Goal: Task Accomplishment & Management: Manage account settings

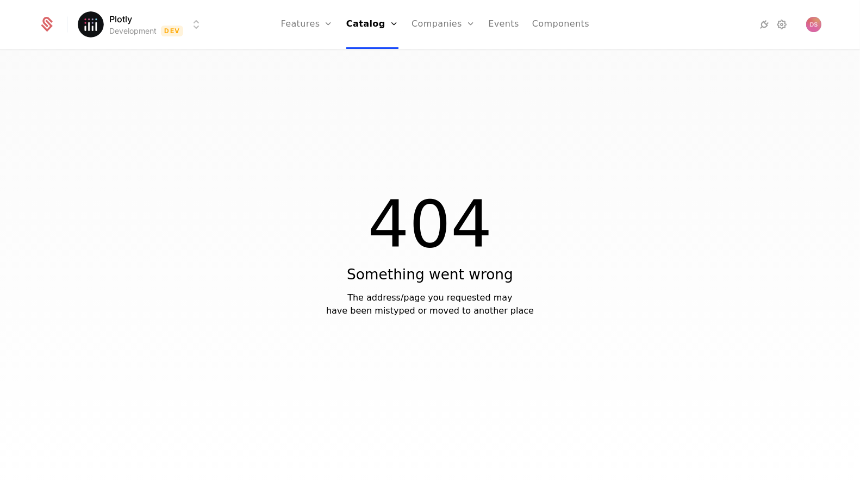
click at [161, 28] on html "Plotly Development Dev Features Features Flags Catalog Plans Add Ons Credits Co…" at bounding box center [430, 243] width 860 height 487
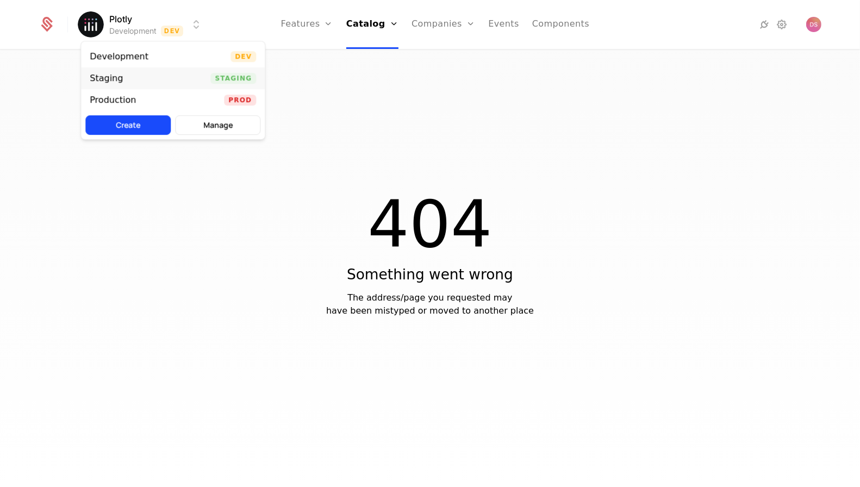
click at [206, 74] on div "Staging Staging" at bounding box center [173, 78] width 184 height 22
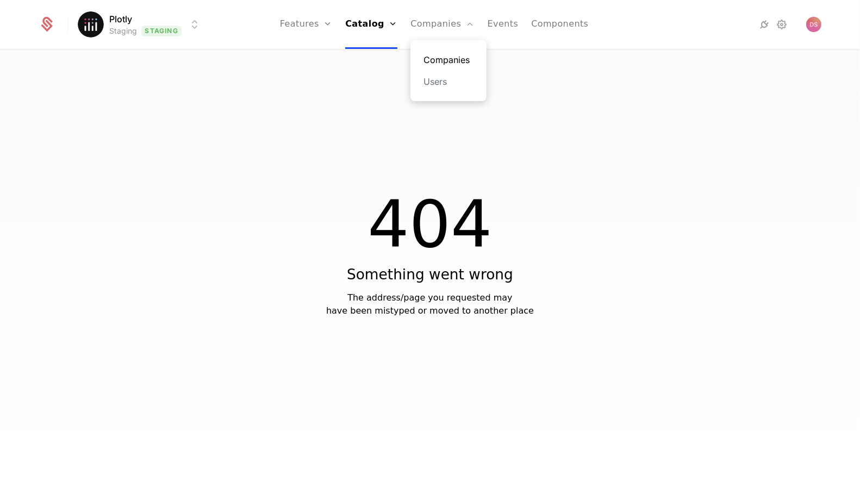
click at [445, 60] on link "Companies" at bounding box center [448, 59] width 50 height 13
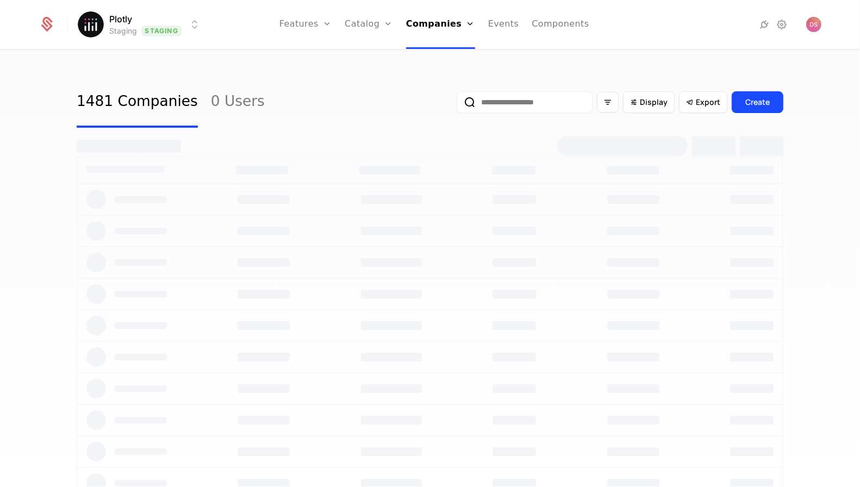
click at [579, 100] on input "email" at bounding box center [525, 102] width 136 height 22
type input "**********"
click at [457, 104] on button "submit" at bounding box center [457, 104] width 0 height 0
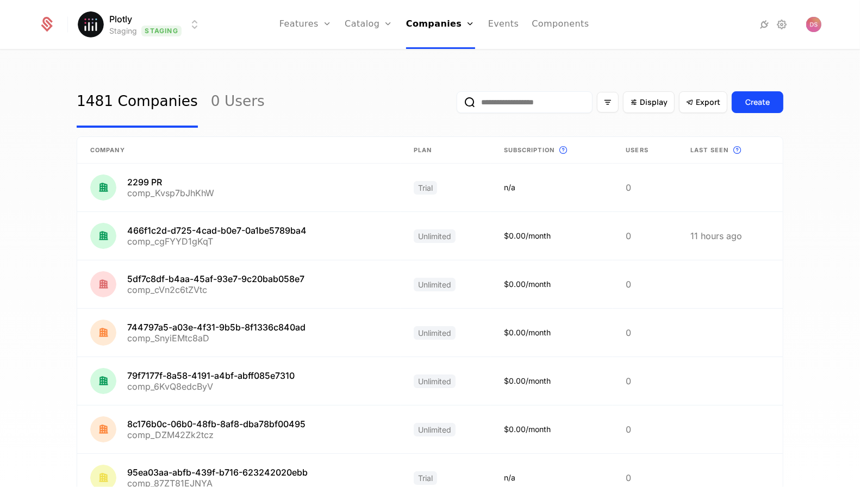
click at [509, 101] on input "email" at bounding box center [525, 102] width 136 height 22
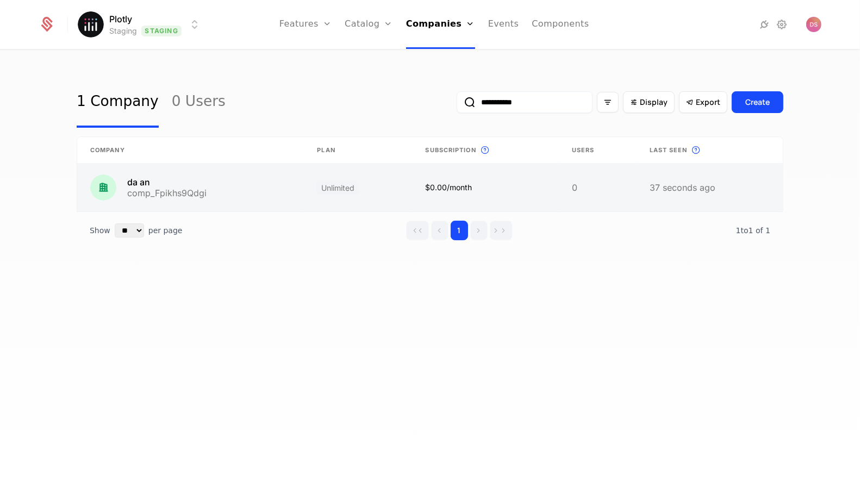
type input "**********"
click at [295, 196] on link at bounding box center [190, 188] width 227 height 48
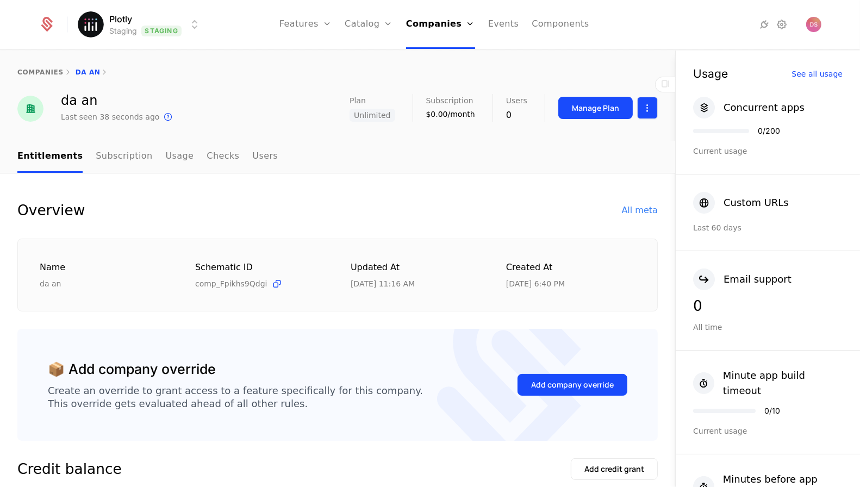
click at [640, 110] on html "Plotly Staging Staging Features Features Flags Catalog Plans Add Ons Credits Co…" at bounding box center [430, 243] width 860 height 487
click at [607, 109] on html "Plotly Staging Staging Features Features Flags Catalog Plans Add Ons Credits Co…" at bounding box center [430, 243] width 860 height 487
click at [602, 109] on div "Manage Plan" at bounding box center [595, 108] width 47 height 11
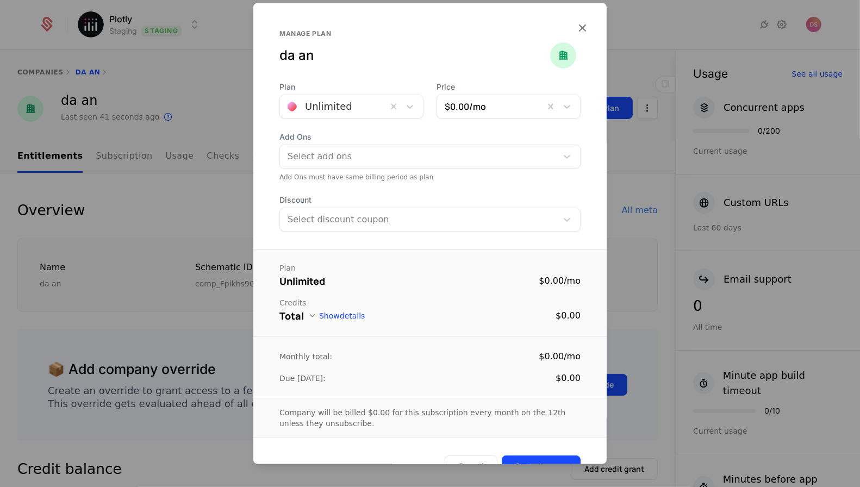
click at [323, 122] on div "Plan Unlimited Price $0.00 /mo Add Ons Select add ons Add Ons must have same bi…" at bounding box center [429, 157] width 353 height 150
click at [323, 96] on div "Unlimited" at bounding box center [351, 107] width 144 height 24
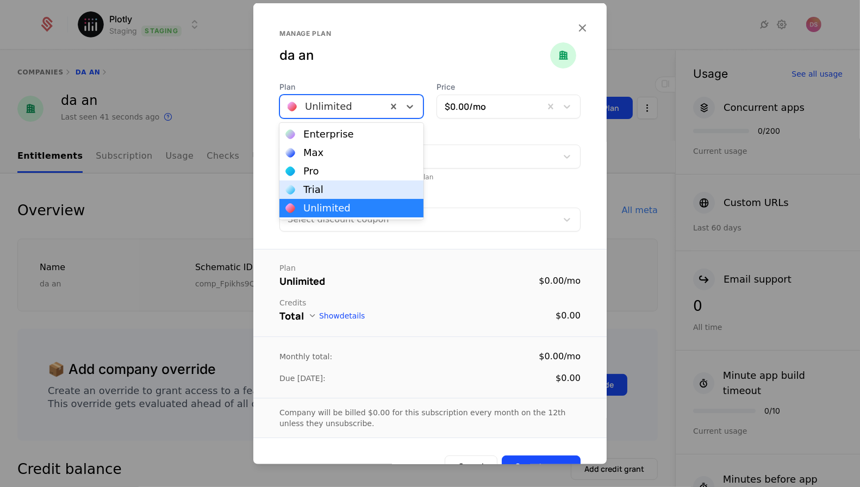
click at [348, 185] on div "Trial" at bounding box center [351, 190] width 131 height 10
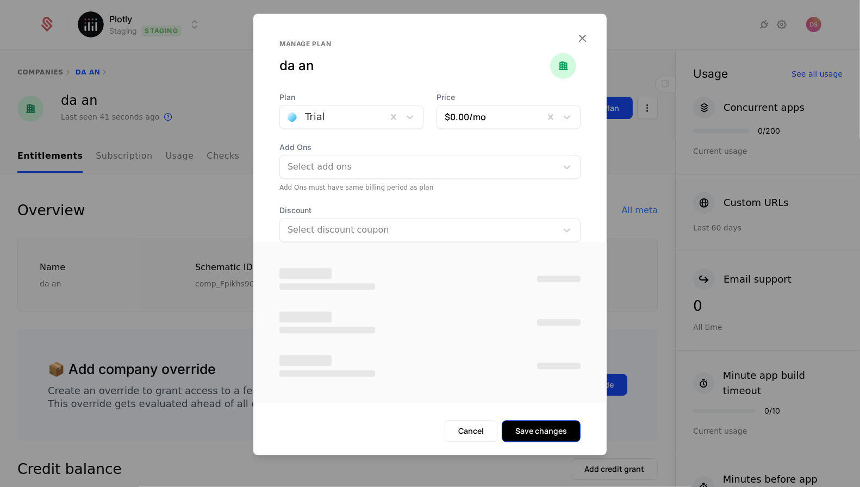
click at [552, 426] on button "Save changes" at bounding box center [541, 431] width 79 height 22
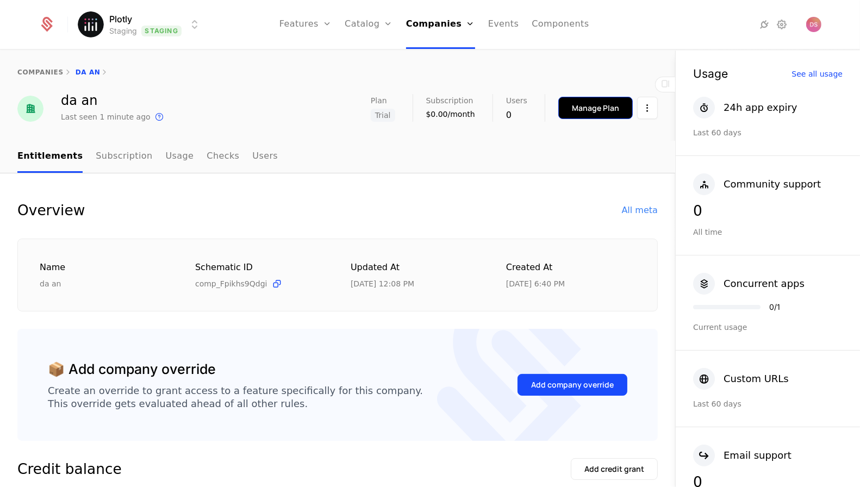
click at [599, 105] on div "Manage Plan" at bounding box center [595, 108] width 47 height 11
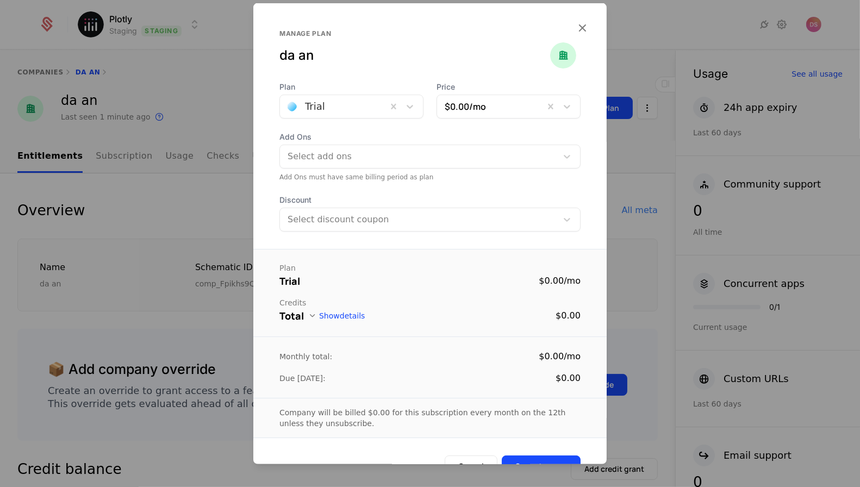
click at [346, 111] on div at bounding box center [334, 106] width 92 height 15
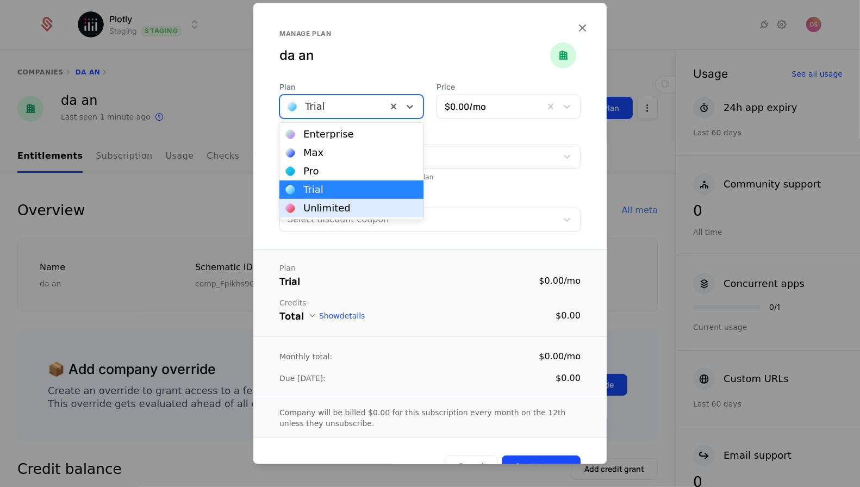
click at [348, 204] on div "Unlimited" at bounding box center [351, 208] width 131 height 10
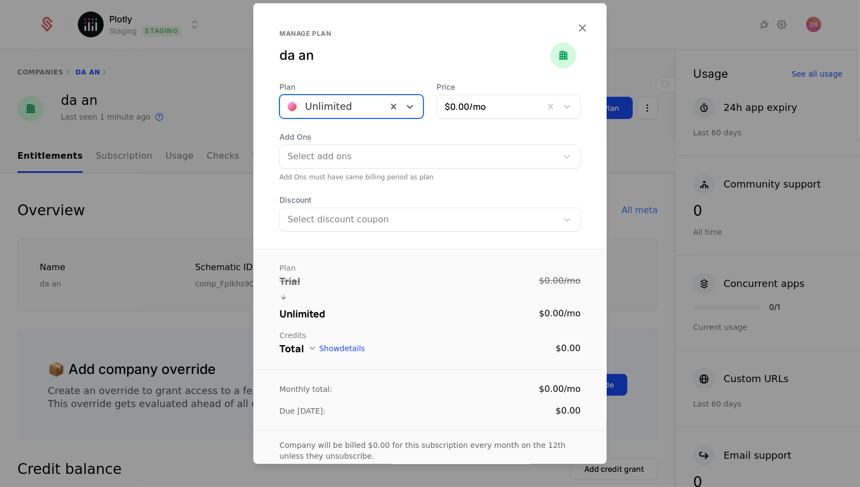
scroll to position [57, 0]
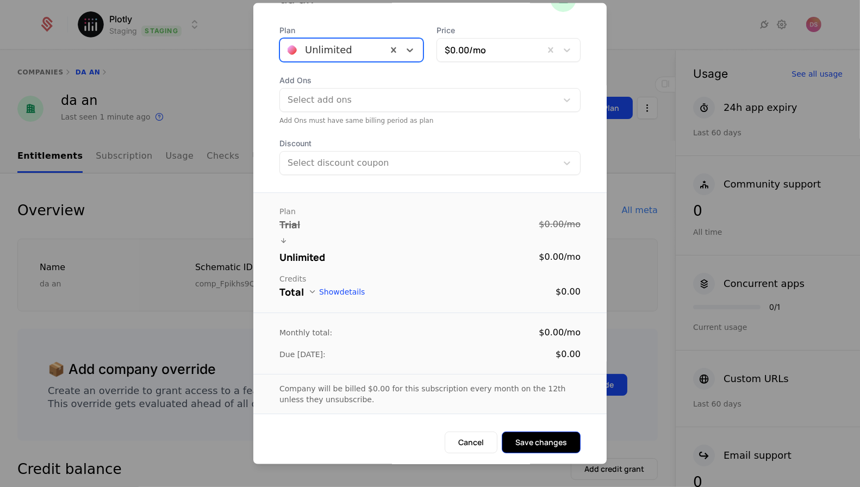
click at [562, 448] on button "Save changes" at bounding box center [541, 443] width 79 height 22
